Goal: Task Accomplishment & Management: Manage account settings

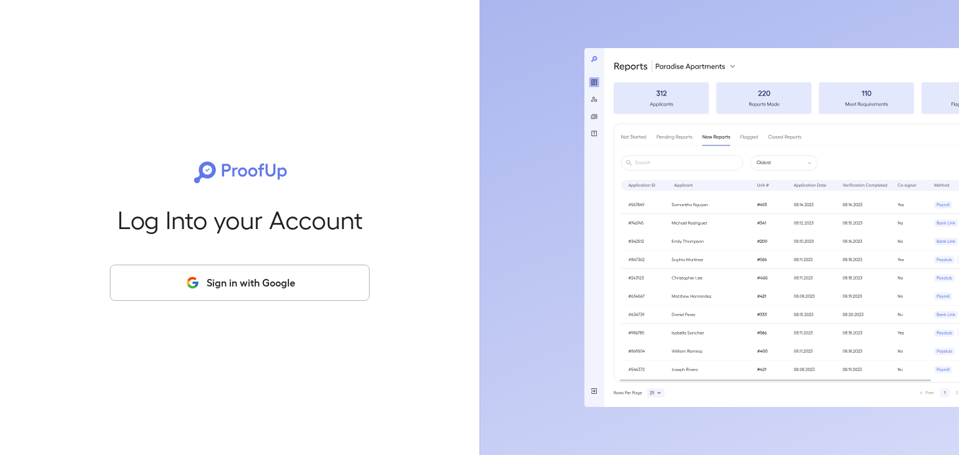
click at [267, 280] on button "Sign in with Google" at bounding box center [240, 283] width 260 height 36
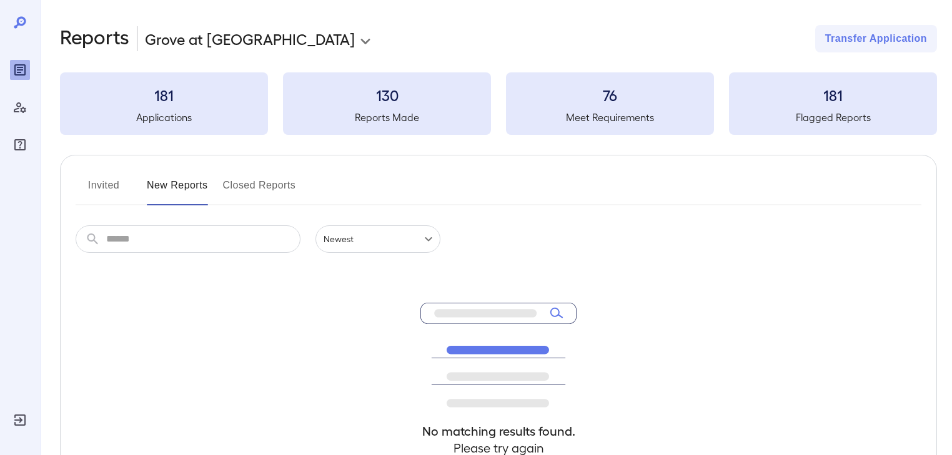
click at [92, 176] on button "Invited" at bounding box center [104, 191] width 56 height 30
click at [94, 181] on button "Invited" at bounding box center [104, 191] width 56 height 30
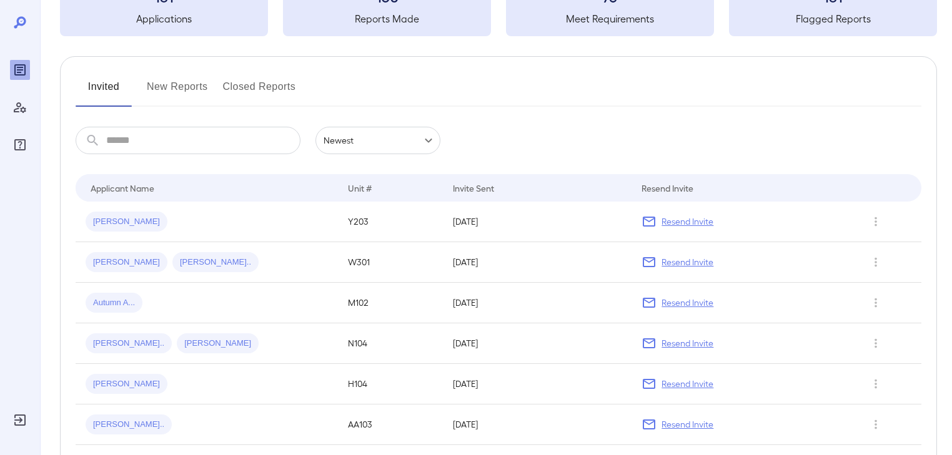
scroll to position [100, 0]
click at [359, 189] on div "Unit #" at bounding box center [360, 186] width 24 height 15
click at [185, 87] on button "New Reports" at bounding box center [177, 91] width 61 height 30
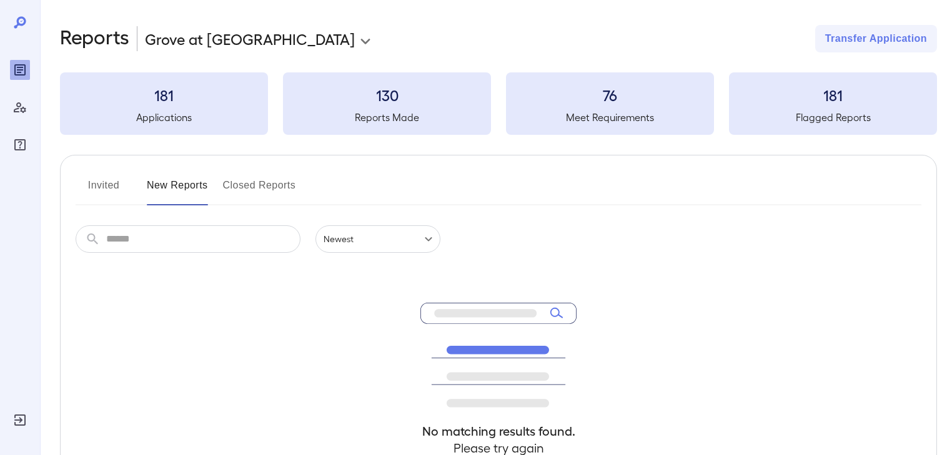
click at [117, 184] on button "Invited" at bounding box center [104, 191] width 56 height 30
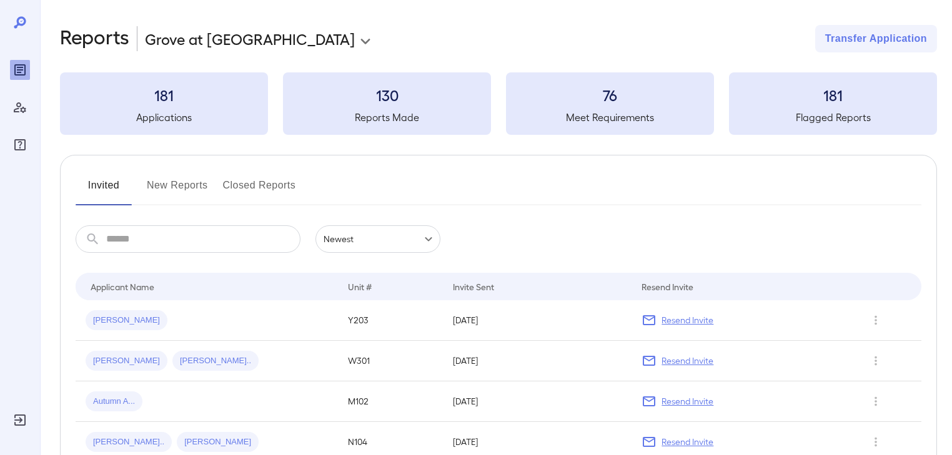
click at [162, 186] on button "New Reports" at bounding box center [177, 191] width 61 height 30
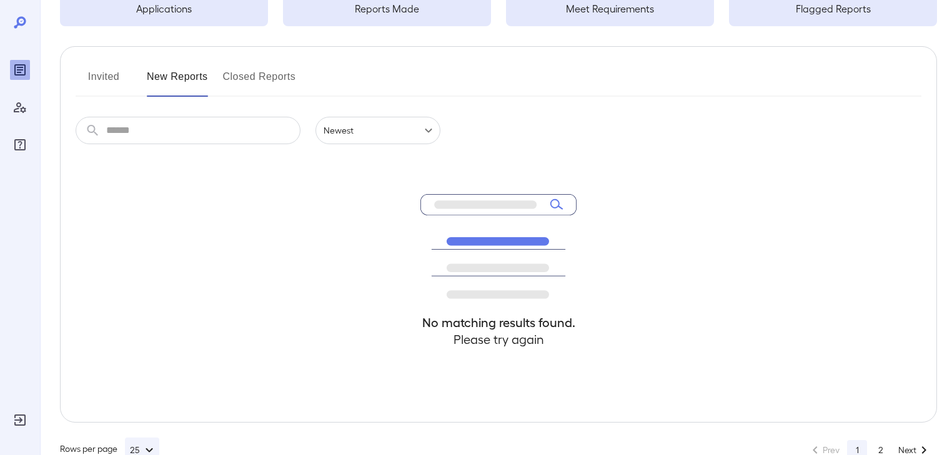
scroll to position [91, 0]
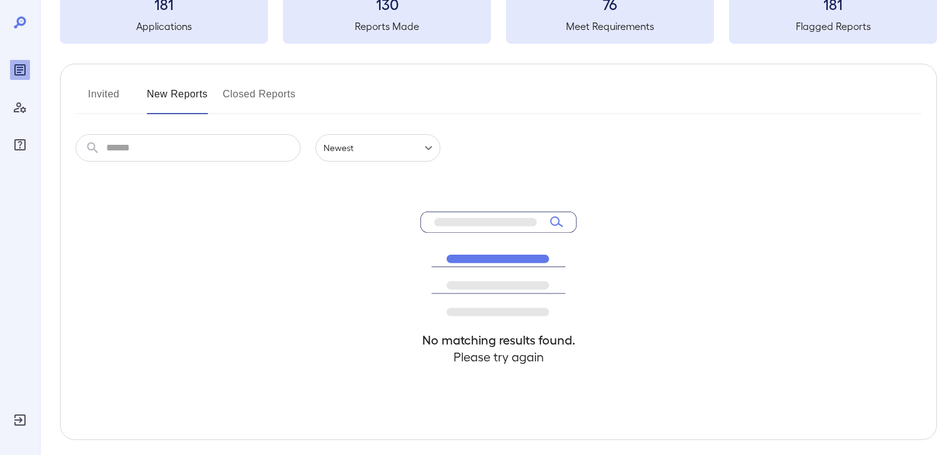
click at [113, 98] on button "Invited" at bounding box center [104, 99] width 56 height 30
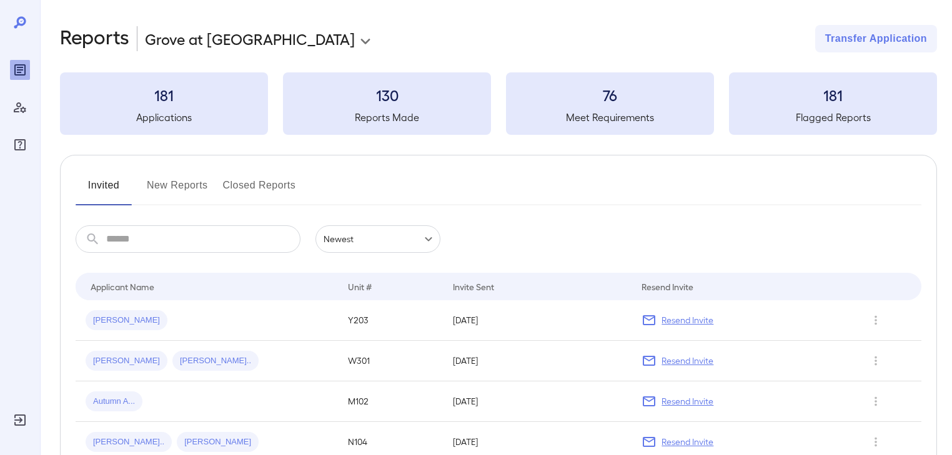
click at [811, 116] on h5 "Flagged Reports" at bounding box center [833, 117] width 208 height 15
click at [267, 36] on body "**********" at bounding box center [476, 227] width 952 height 455
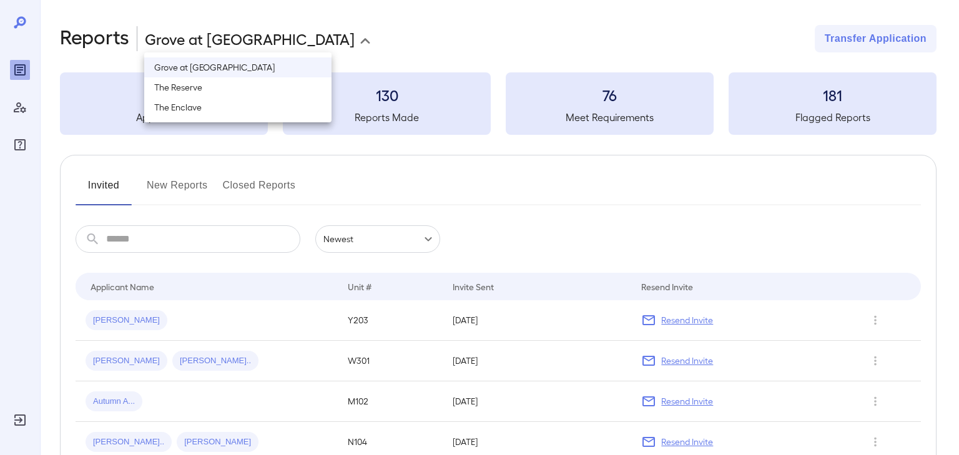
click at [370, 45] on div at bounding box center [479, 227] width 959 height 455
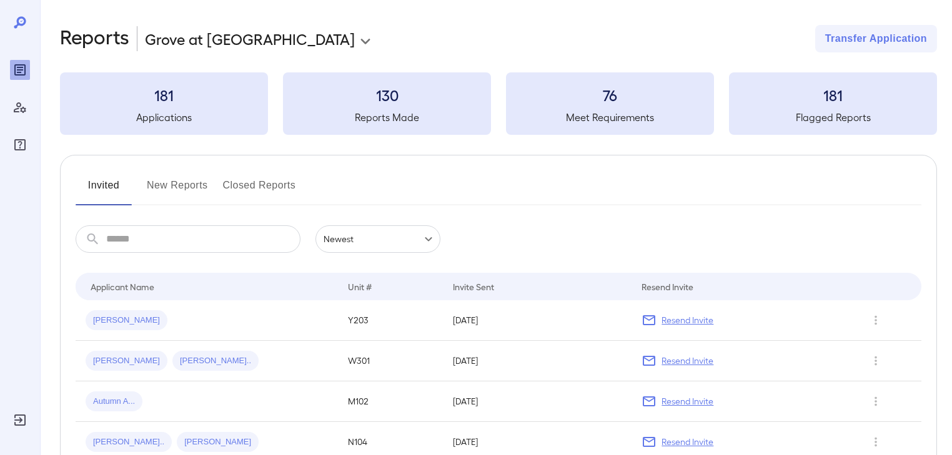
click at [137, 239] on input "text" at bounding box center [203, 238] width 194 height 27
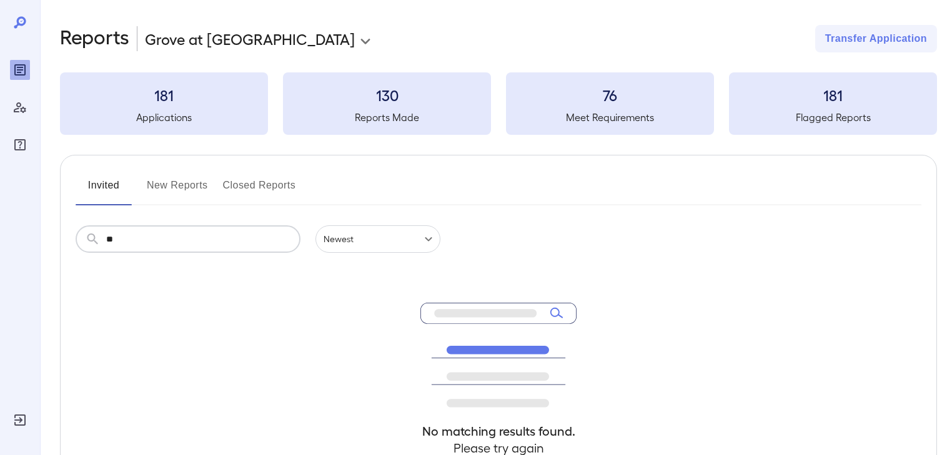
type input "*"
click at [21, 110] on icon "Manage Users" at bounding box center [20, 107] width 12 height 11
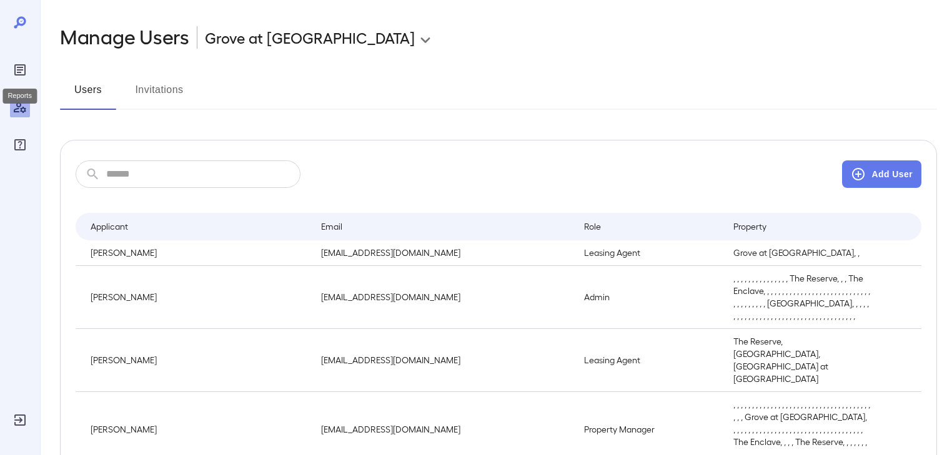
click at [22, 65] on icon "Reports" at bounding box center [19, 69] width 11 height 11
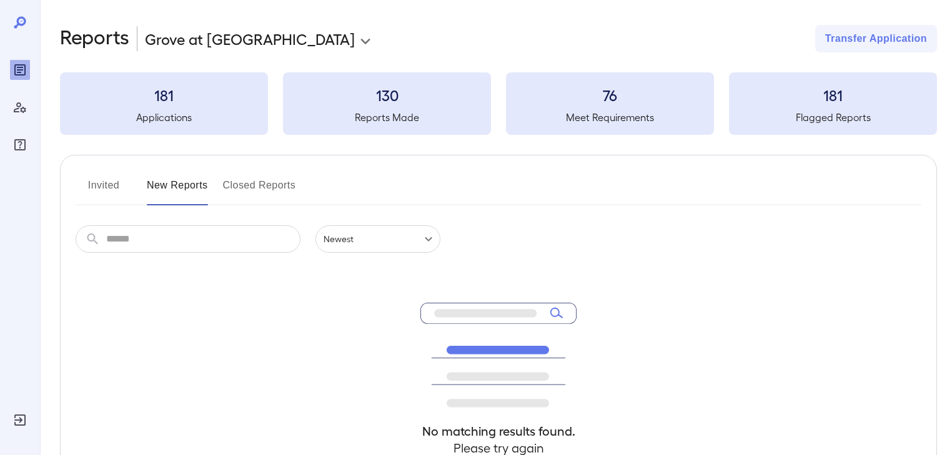
click at [22, 22] on icon at bounding box center [19, 22] width 15 height 15
click at [105, 185] on button "Invited" at bounding box center [104, 191] width 56 height 30
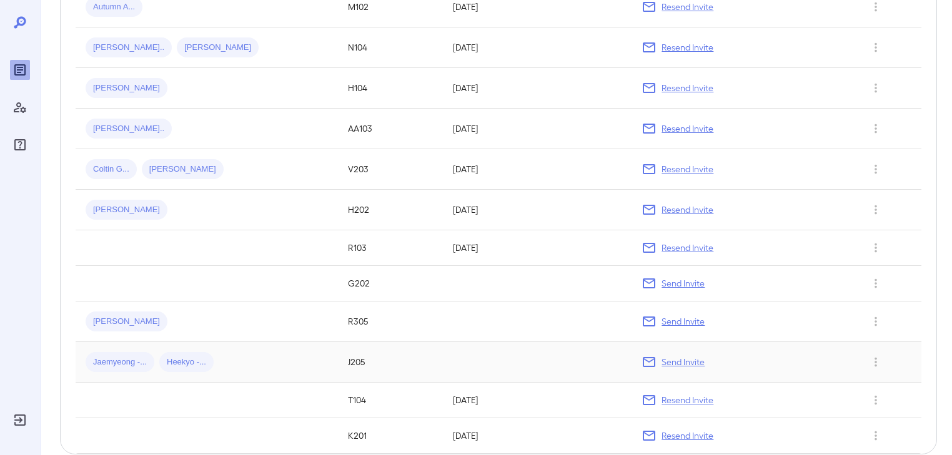
scroll to position [457, 0]
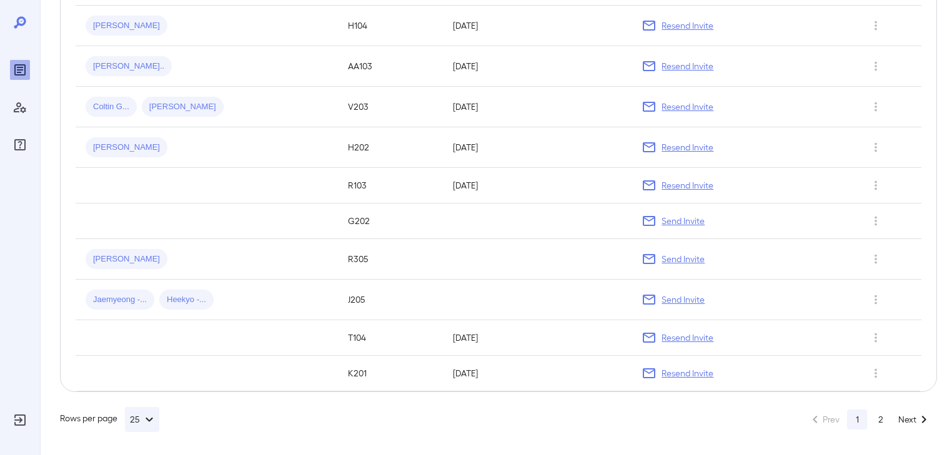
click at [923, 418] on icon "Go to next page" at bounding box center [923, 419] width 15 height 15
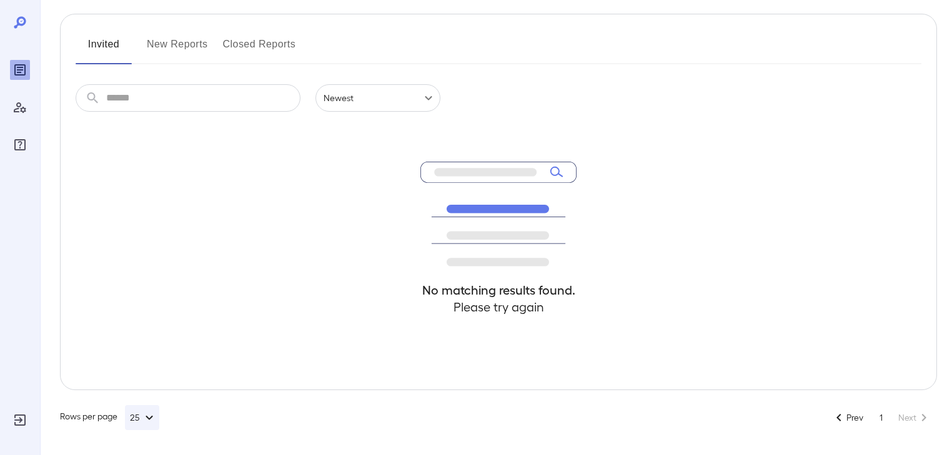
scroll to position [141, 0]
click at [835, 420] on button "Prev" at bounding box center [823, 418] width 39 height 20
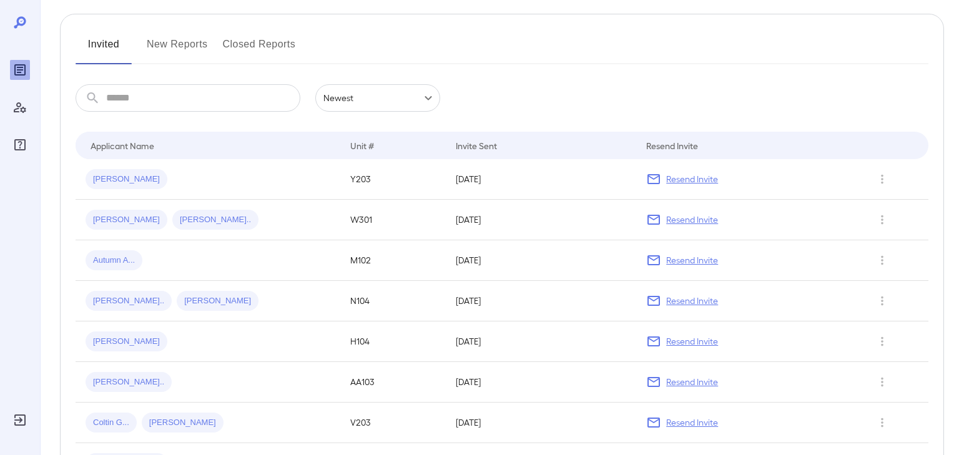
click at [432, 101] on body "**********" at bounding box center [479, 86] width 959 height 455
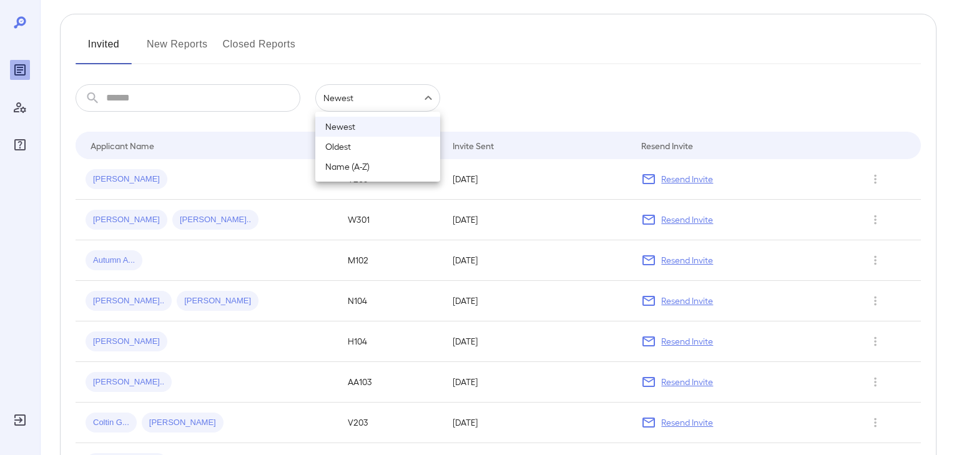
click at [382, 170] on li "Name (A-Z)" at bounding box center [377, 167] width 125 height 20
type input "**********"
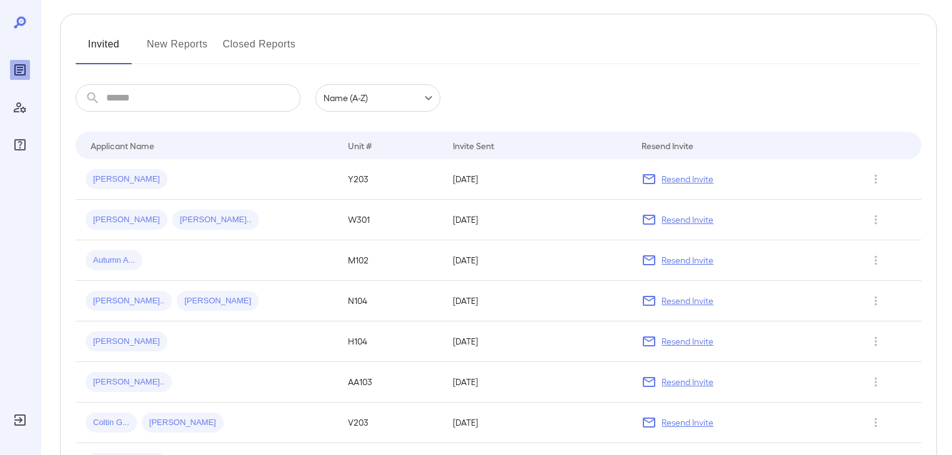
click at [569, 105] on div "**********" at bounding box center [499, 97] width 846 height 27
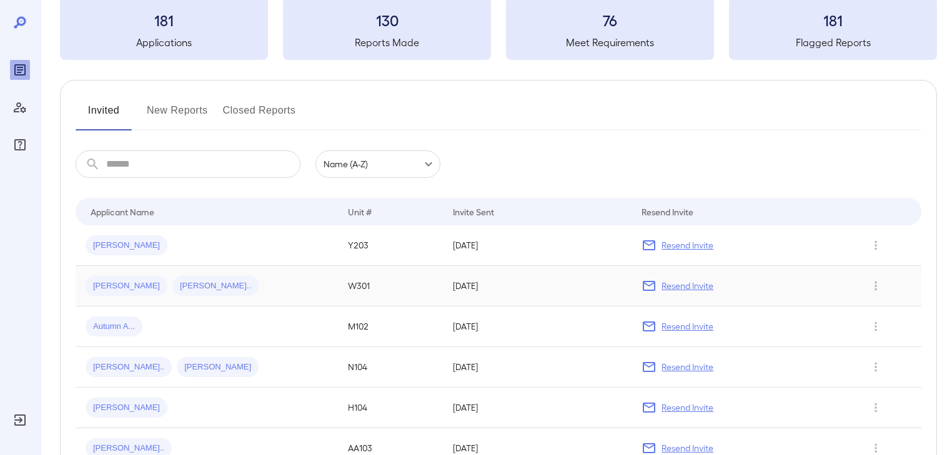
scroll to position [0, 0]
